Goal: Contribute content

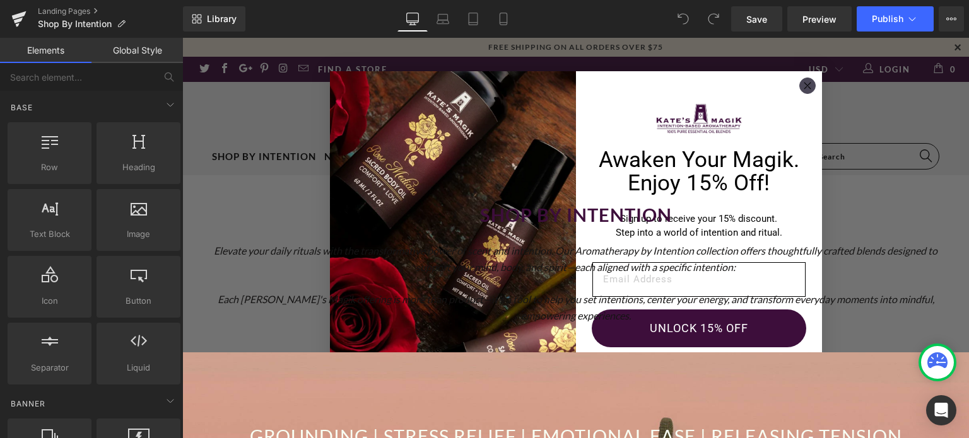
click at [805, 84] on circle "Close dialog" at bounding box center [807, 86] width 15 height 15
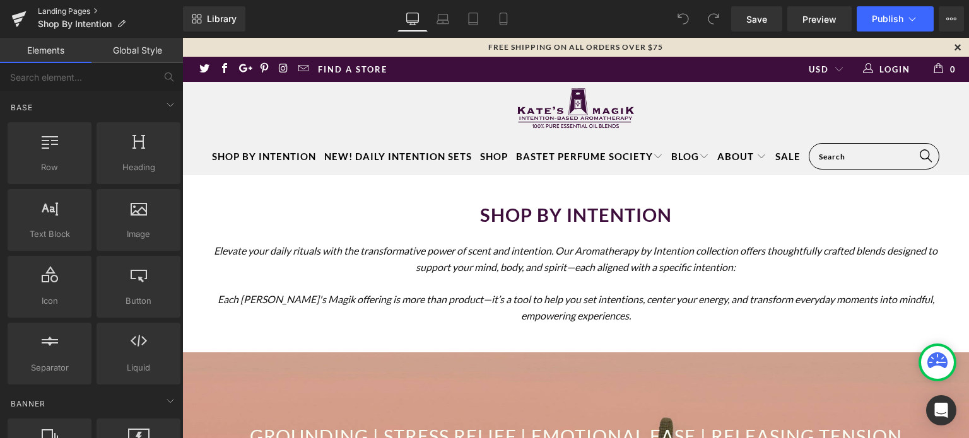
click at [76, 9] on link "Landing Pages" at bounding box center [110, 11] width 145 height 10
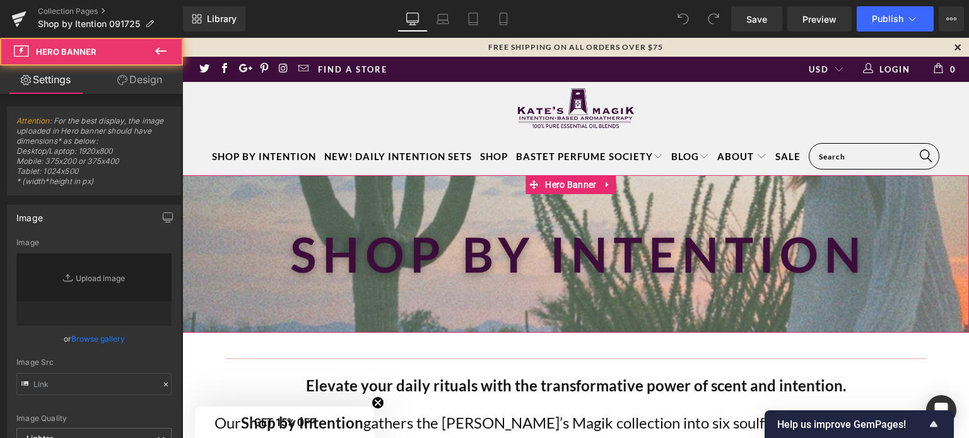
type input "https://ucarecdn.com/6cedca52-9e30-461d-8640-461f1183477d/-/format/auto/-/previ…"
click at [242, 215] on div at bounding box center [575, 254] width 787 height 158
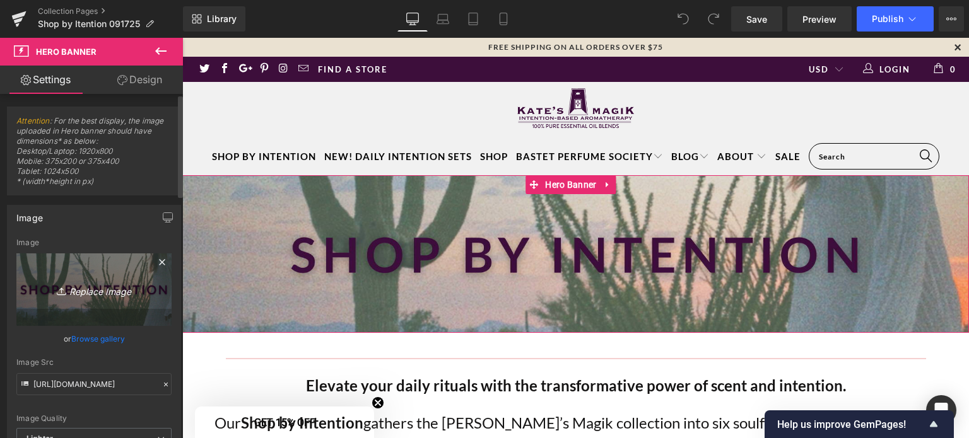
click at [85, 288] on icon "Replace Image" at bounding box center [94, 290] width 101 height 16
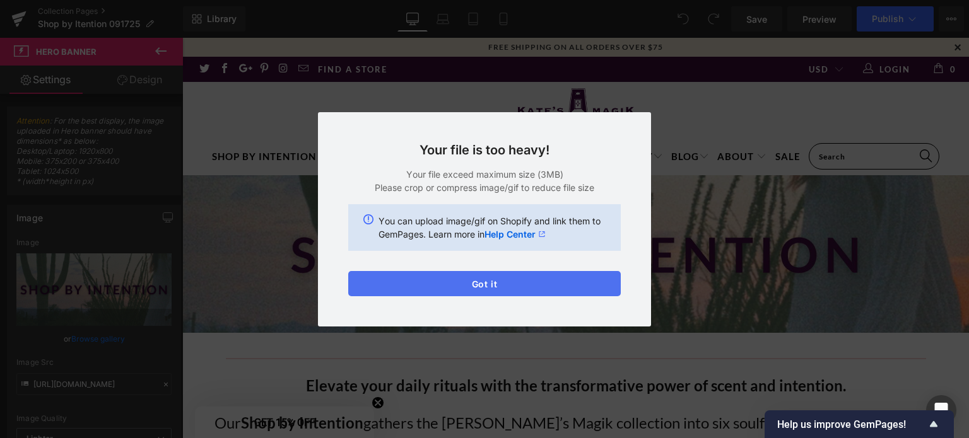
click at [477, 290] on button "Got it" at bounding box center [484, 283] width 273 height 25
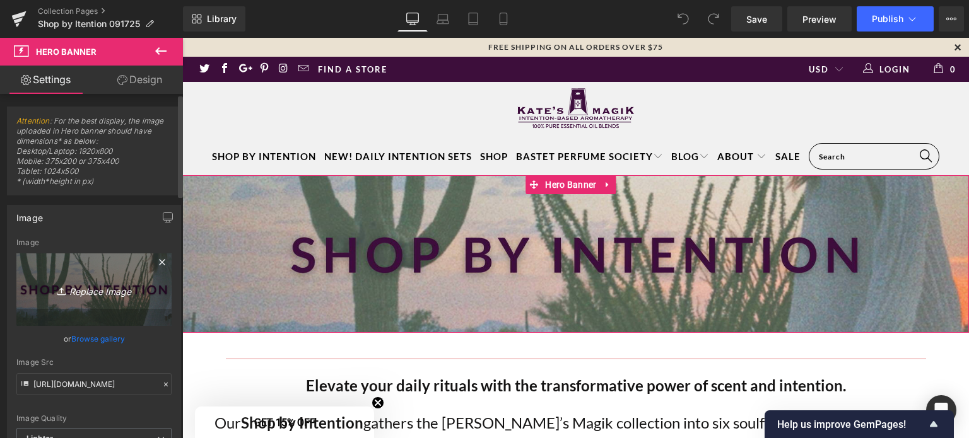
click at [88, 283] on icon "Replace Image" at bounding box center [94, 290] width 101 height 16
click at [100, 287] on icon "Replace Image" at bounding box center [94, 290] width 101 height 16
type input "C:\fakepath\Intention Collections - header images (2).png"
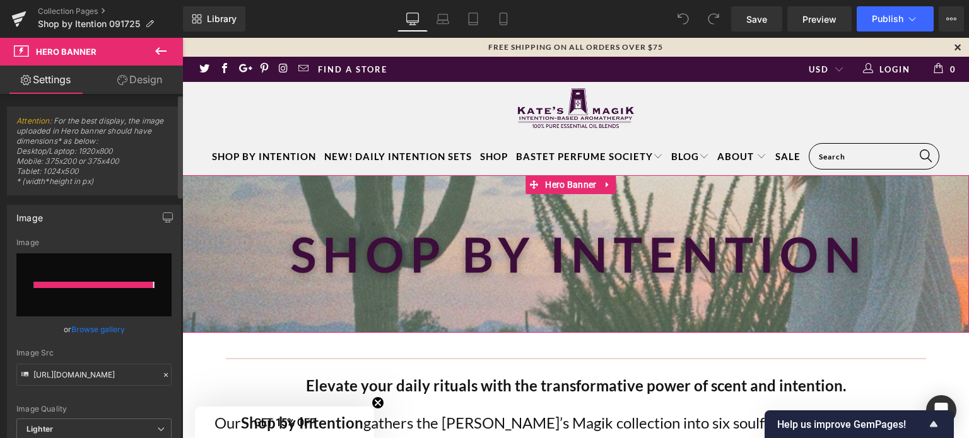
type input "https://ucarecdn.com/dde9ddb4-36f9-4007-8be1-6a295b5d51e9/-/format/auto/-/previ…"
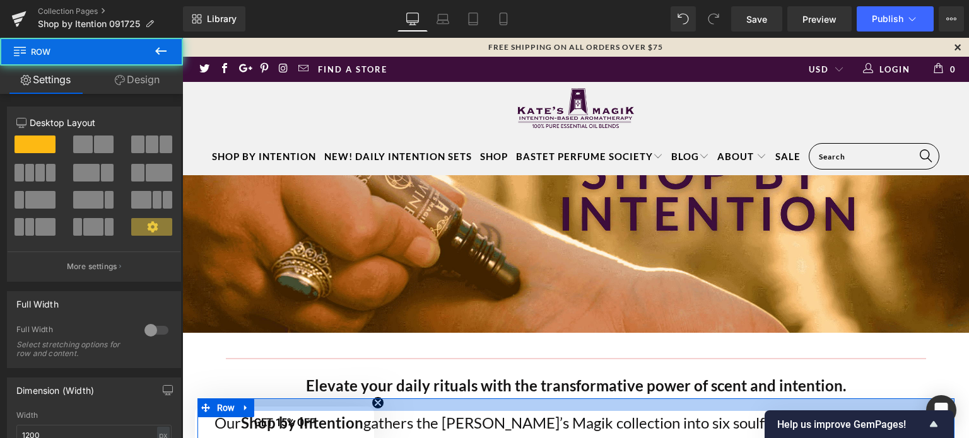
click at [381, 403] on div at bounding box center [575, 405] width 757 height 13
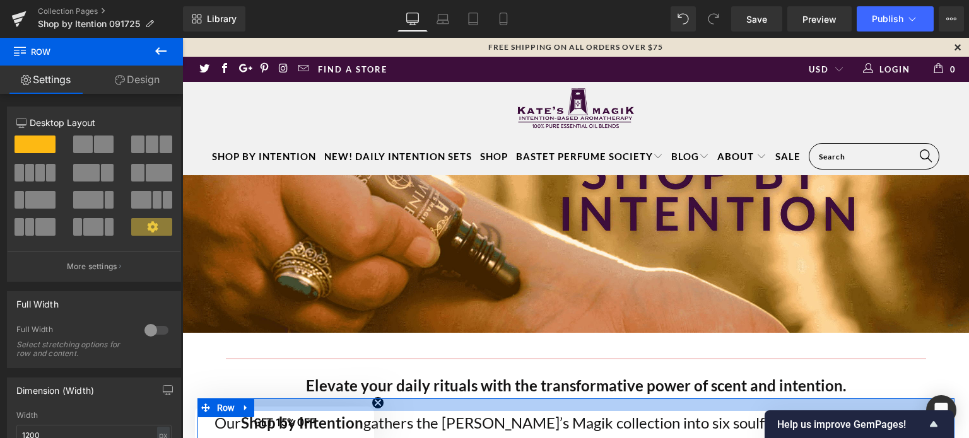
click at [379, 407] on div at bounding box center [575, 405] width 757 height 13
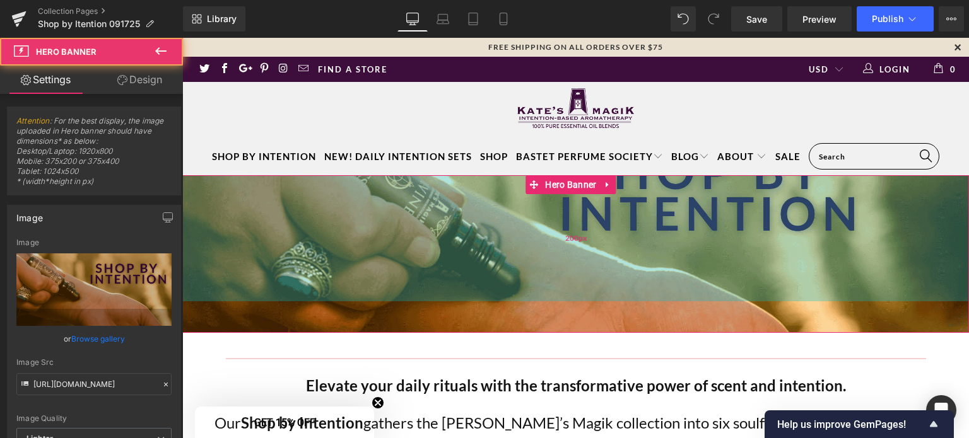
click at [428, 259] on div "200px" at bounding box center [575, 238] width 787 height 126
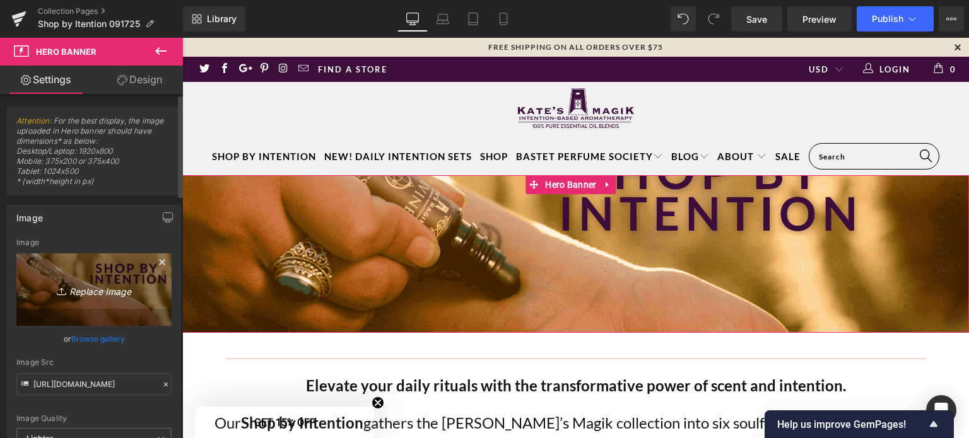
click at [74, 267] on link "Replace Image" at bounding box center [93, 290] width 155 height 73
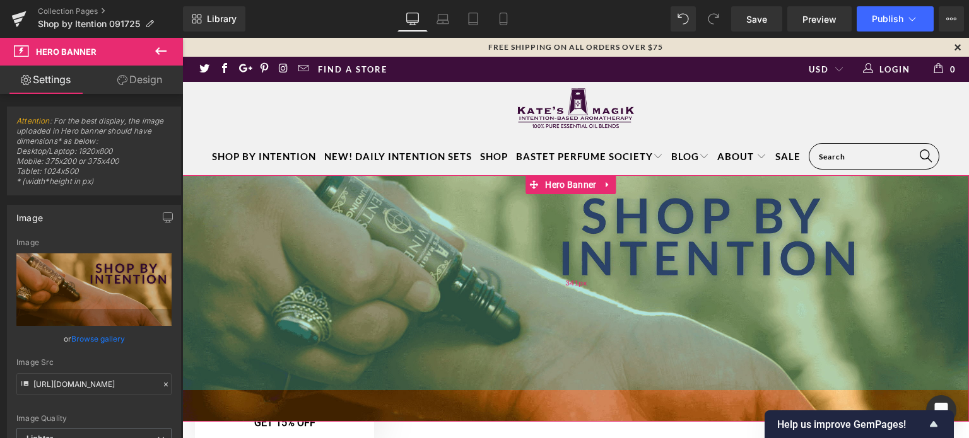
drag, startPoint x: 601, startPoint y: 255, endPoint x: 606, endPoint y: 344, distance: 89.1
click at [606, 344] on div "341px" at bounding box center [575, 282] width 787 height 215
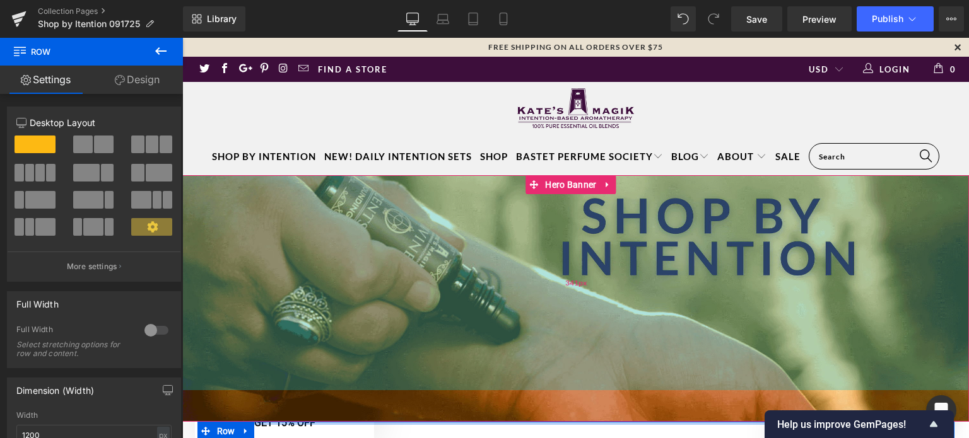
drag, startPoint x: 573, startPoint y: 422, endPoint x: 569, endPoint y: 365, distance: 56.9
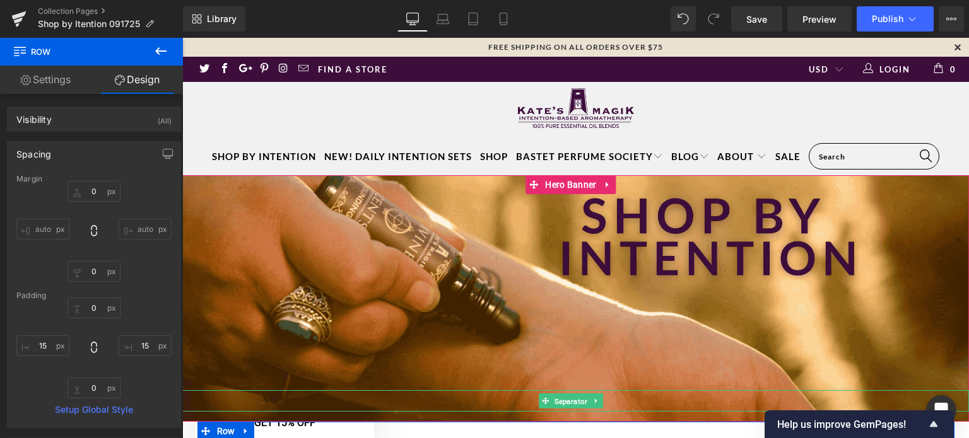
click at [566, 402] on span "Separator" at bounding box center [571, 401] width 38 height 15
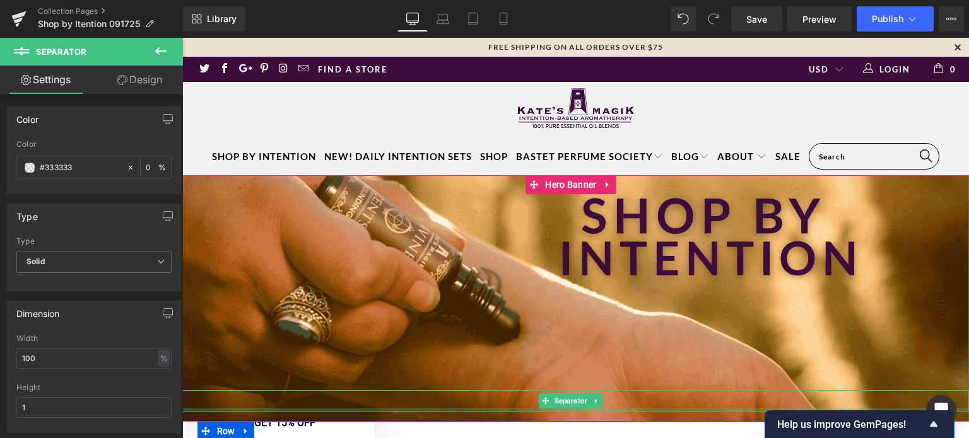
click at [578, 409] on div at bounding box center [575, 410] width 787 height 3
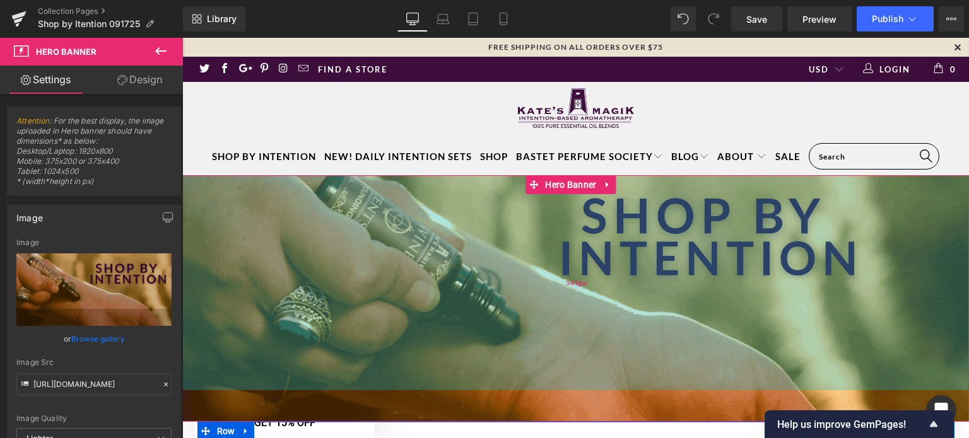
drag, startPoint x: 579, startPoint y: 416, endPoint x: 577, endPoint y: 373, distance: 42.9
click at [577, 373] on div "Separator Hero Banner 341px" at bounding box center [575, 298] width 787 height 247
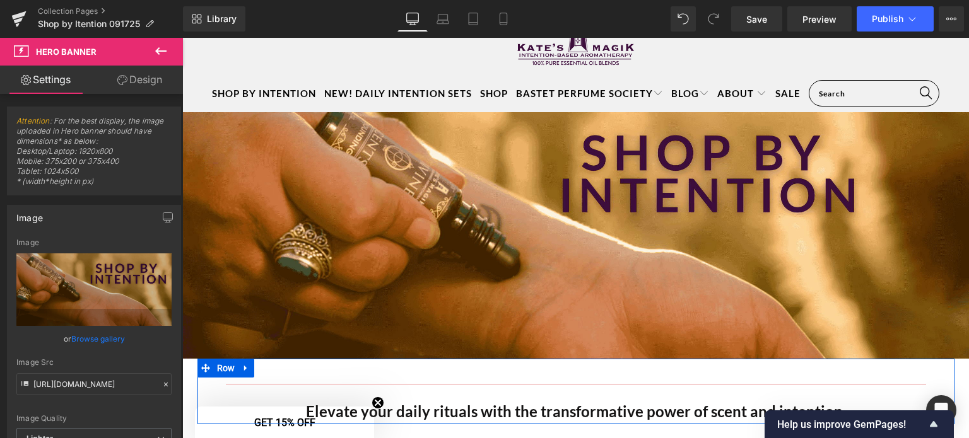
scroll to position [66, 0]
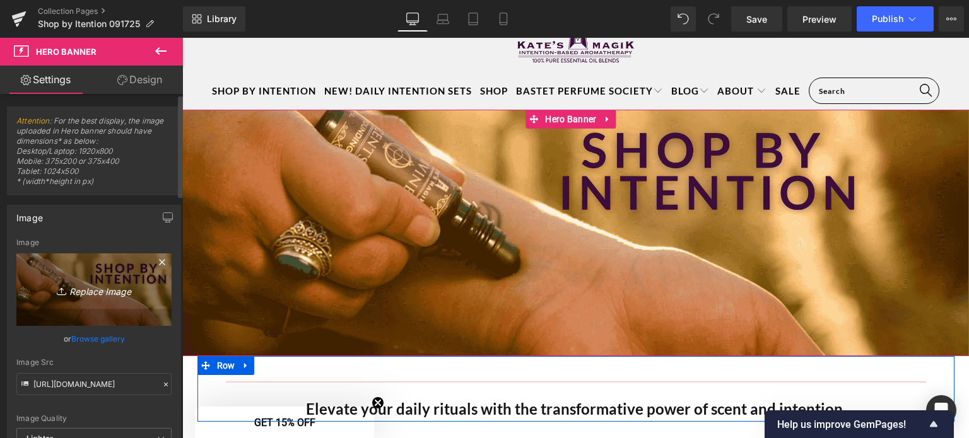
click at [97, 290] on icon "Replace Image" at bounding box center [94, 290] width 101 height 16
type input "C:\fakepath\Intention Collections - header images (3).png"
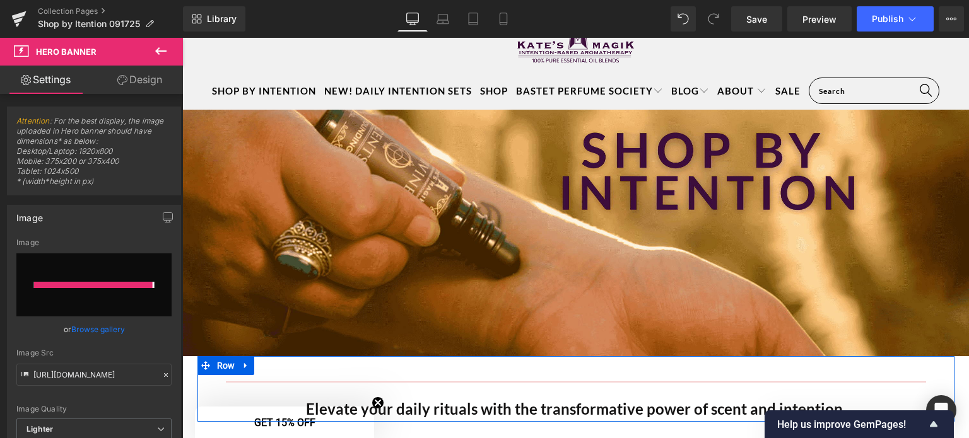
type input "https://ucarecdn.com/1f15e480-a0bd-4a3c-ac85-b625792e762d/-/format/auto/-/previ…"
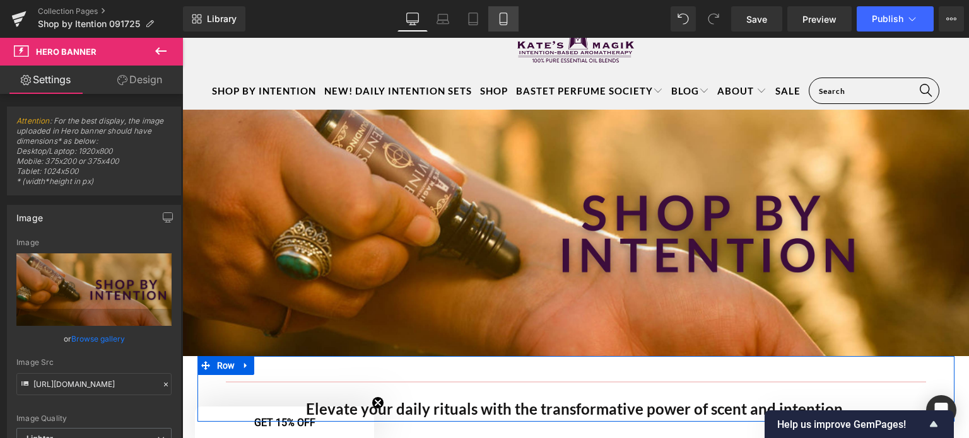
click at [506, 15] on icon at bounding box center [503, 19] width 13 height 13
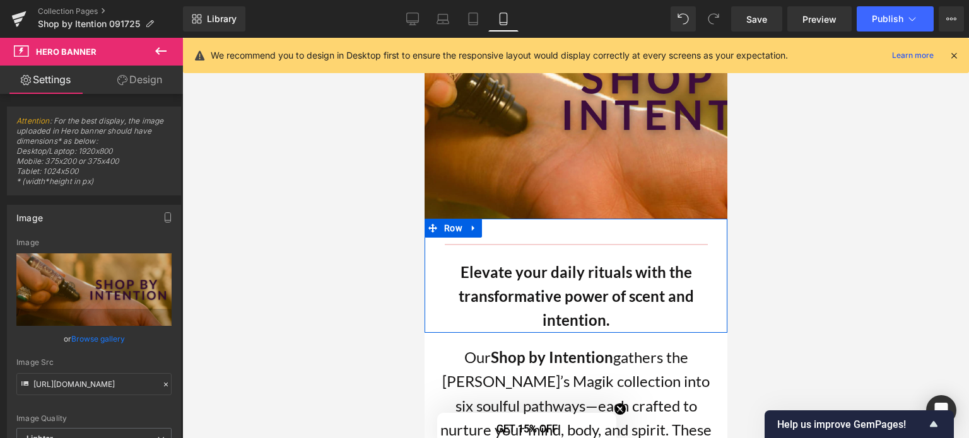
scroll to position [0, 0]
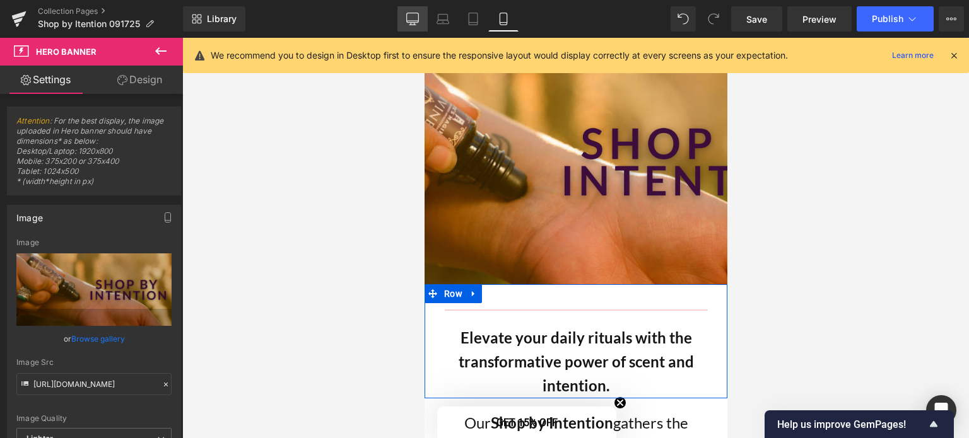
click at [415, 17] on icon at bounding box center [412, 19] width 13 height 13
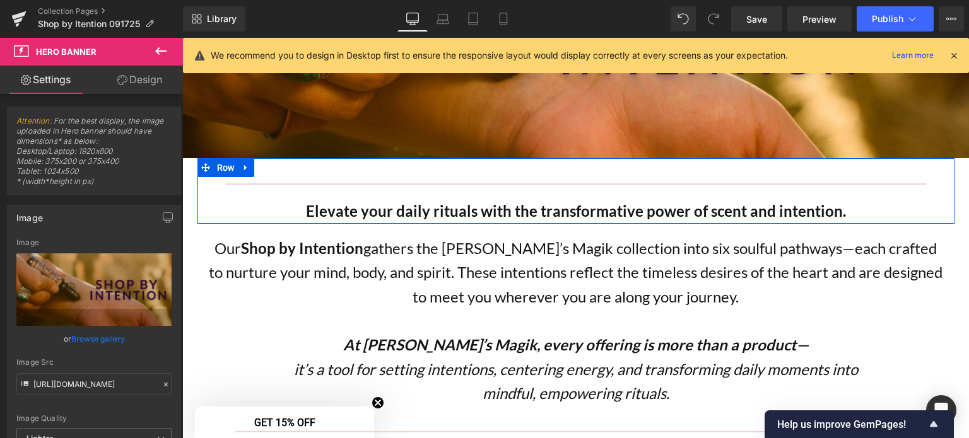
scroll to position [281, 0]
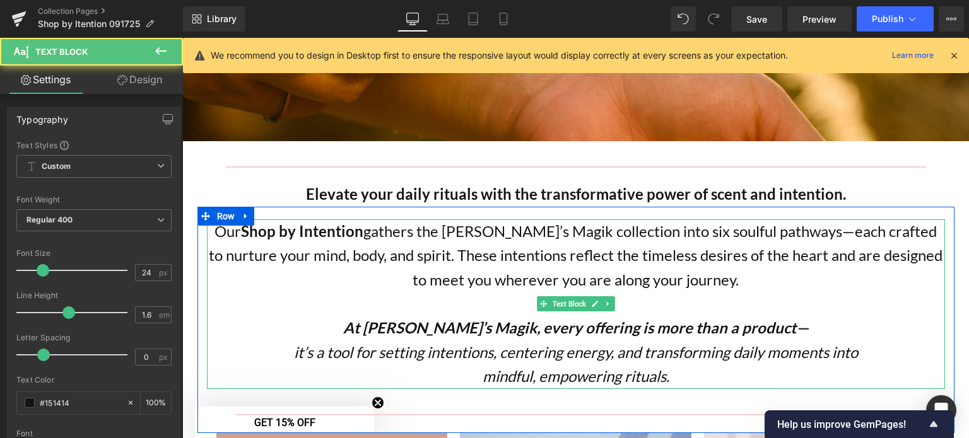
click at [624, 367] on icon "mindful, empowering rituals." at bounding box center [576, 376] width 187 height 18
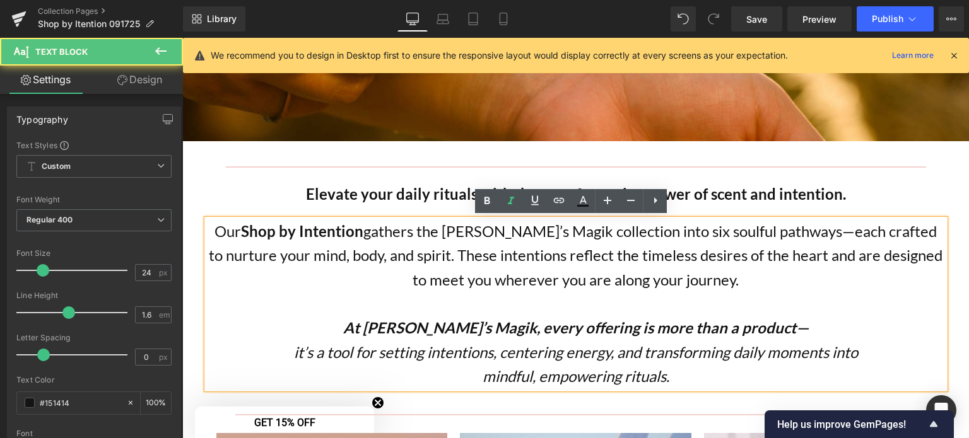
click at [681, 375] on p "mindful, empowering rituals." at bounding box center [576, 377] width 738 height 24
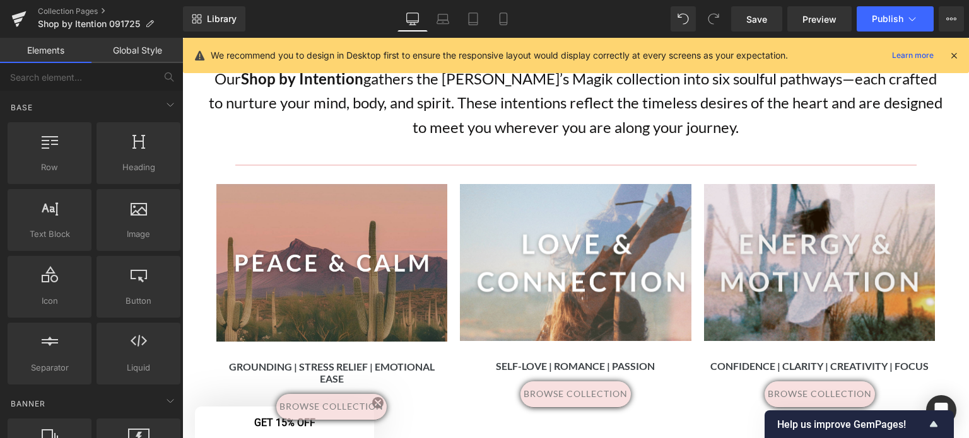
scroll to position [444, 0]
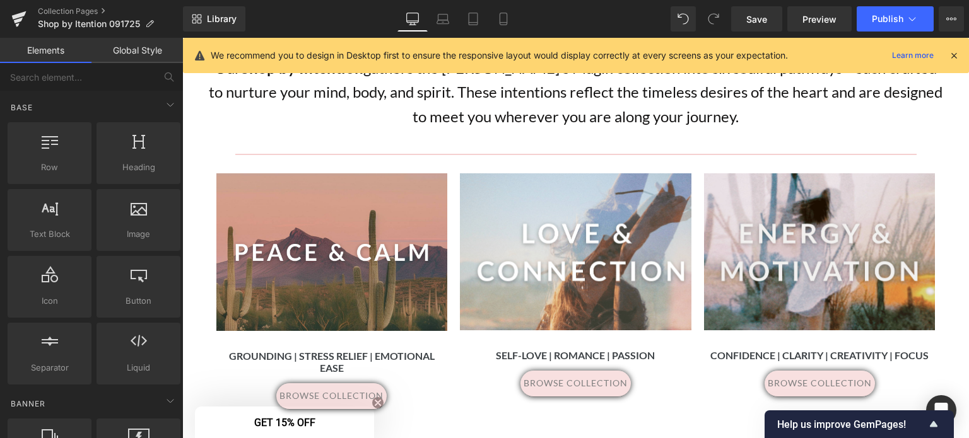
click at [953, 53] on icon at bounding box center [953, 55] width 11 height 11
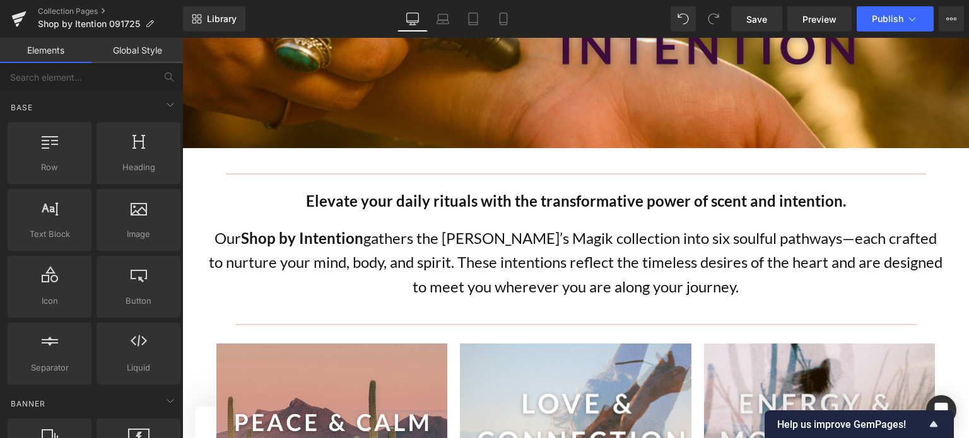
scroll to position [271, 0]
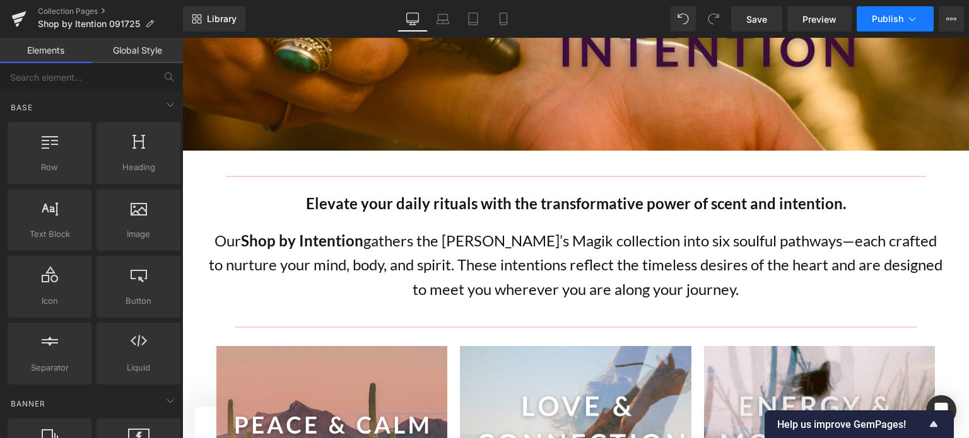
click at [889, 18] on span "Publish" at bounding box center [888, 19] width 32 height 10
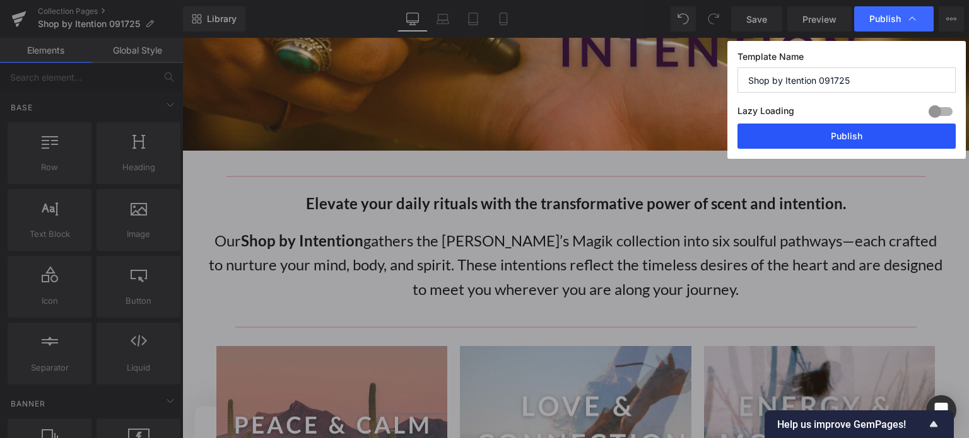
click at [845, 140] on button "Publish" at bounding box center [846, 136] width 218 height 25
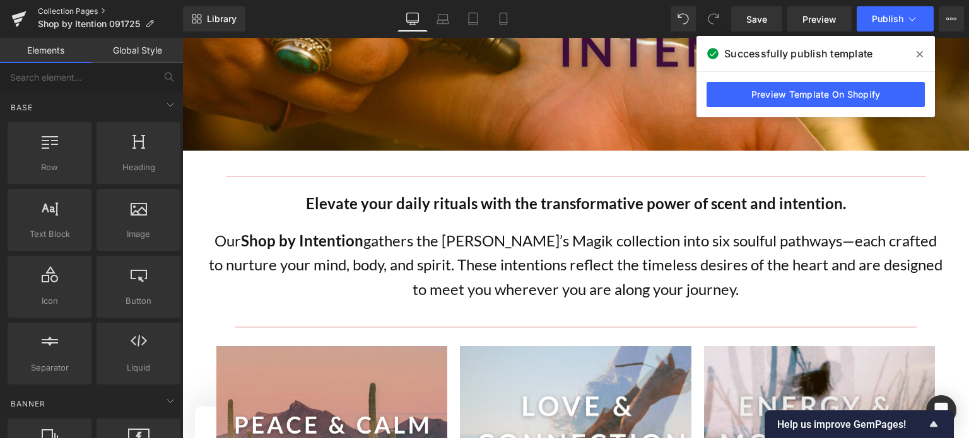
click at [73, 11] on link "Collection Pages" at bounding box center [110, 11] width 145 height 10
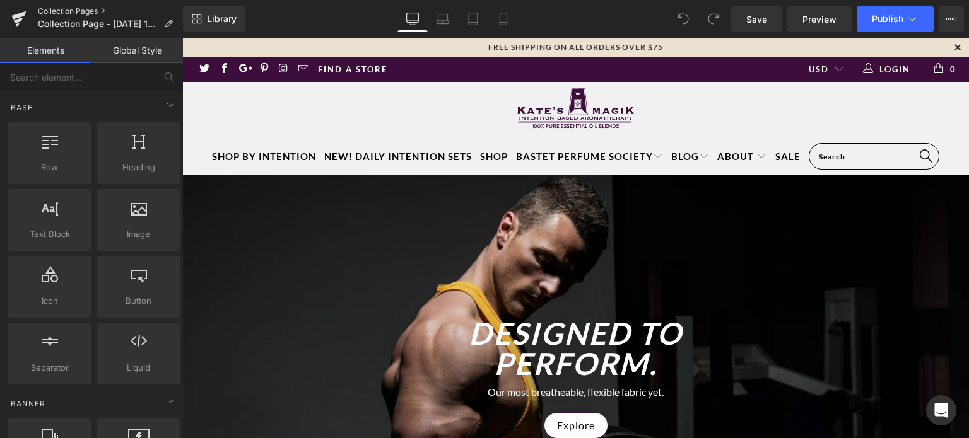
click at [71, 15] on link "Collection Pages" at bounding box center [110, 11] width 145 height 10
